Goal: Navigation & Orientation: Understand site structure

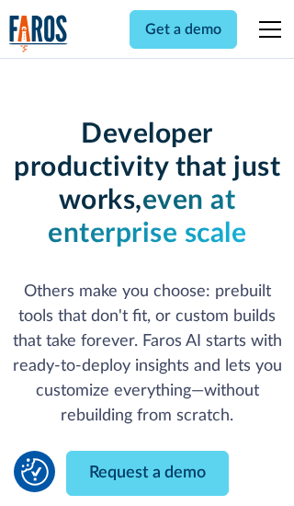
scroll to position [221, 0]
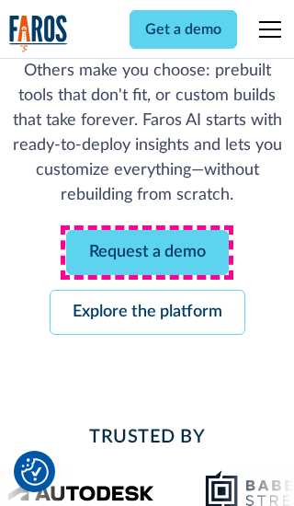
click at [147, 252] on link "Request a demo" at bounding box center [147, 252] width 163 height 45
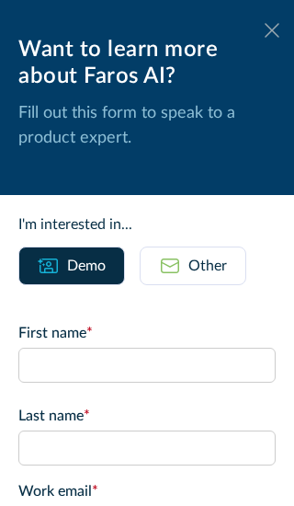
click at [272, 30] on icon at bounding box center [272, 30] width 15 height 14
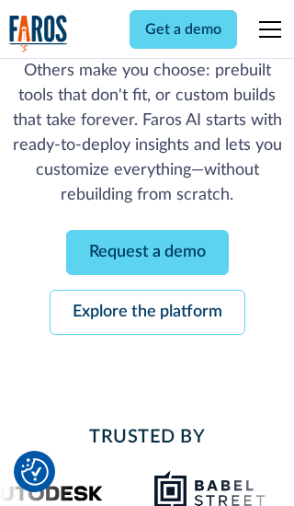
scroll to position [281, 0]
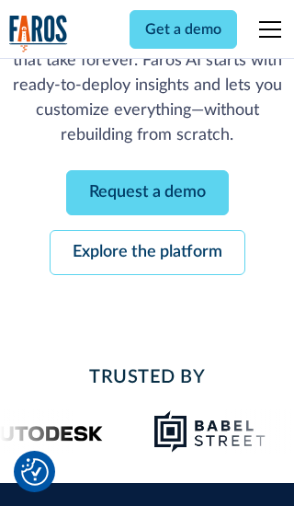
click at [147, 252] on link "Explore the platform" at bounding box center [148, 252] width 196 height 45
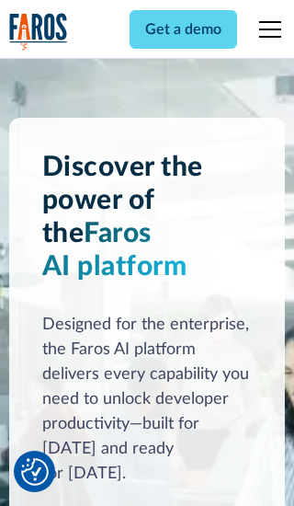
scroll to position [13823, 0]
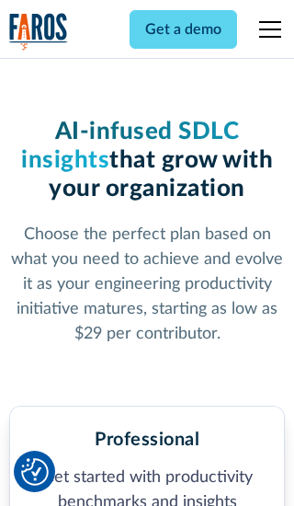
scroll to position [2852, 0]
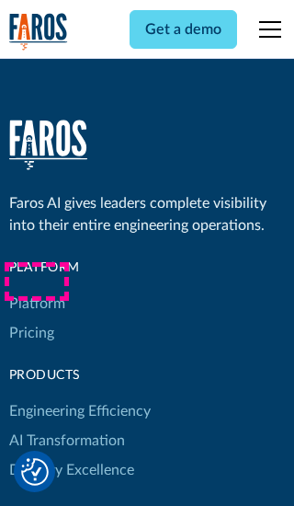
click at [36, 289] on link "Platform" at bounding box center [37, 303] width 56 height 29
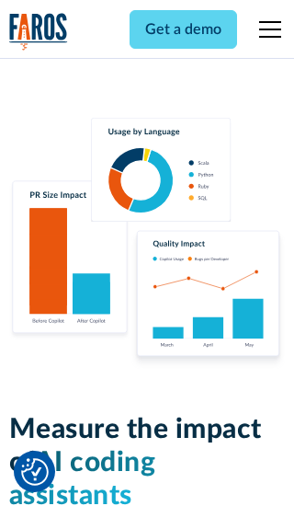
scroll to position [11376, 0]
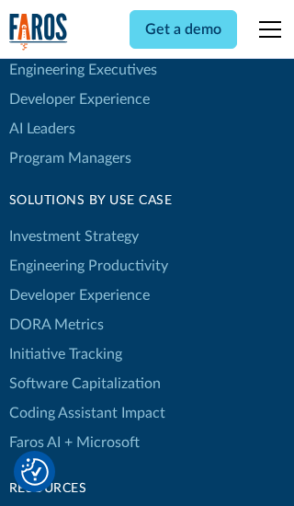
click at [55, 310] on link "DORA Metrics" at bounding box center [56, 324] width 95 height 29
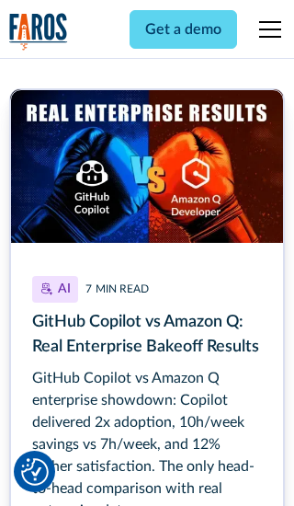
scroll to position [8235, 0]
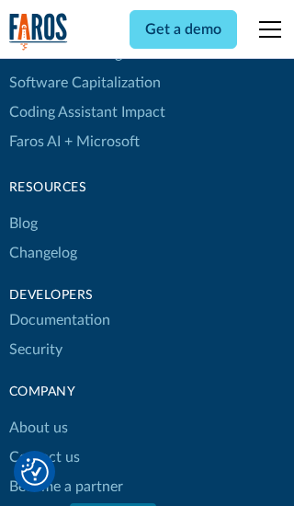
click at [42, 253] on link "Changelog" at bounding box center [43, 252] width 68 height 29
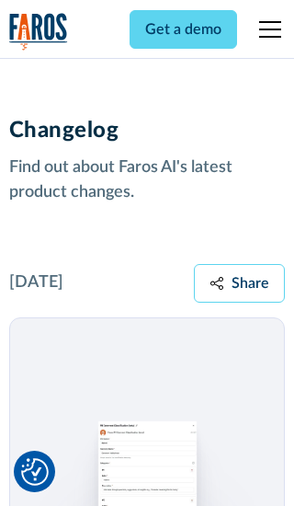
scroll to position [22228, 0]
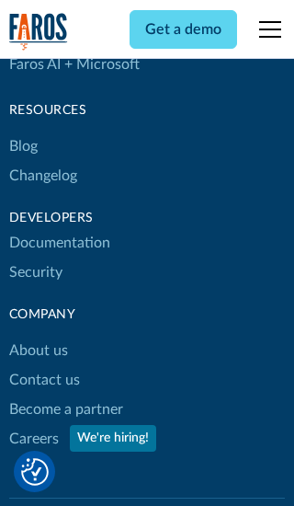
click at [38, 336] on link "About us" at bounding box center [38, 350] width 59 height 29
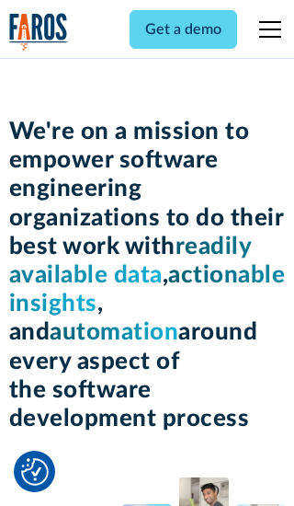
scroll to position [6346, 0]
